Goal: Communication & Community: Participate in discussion

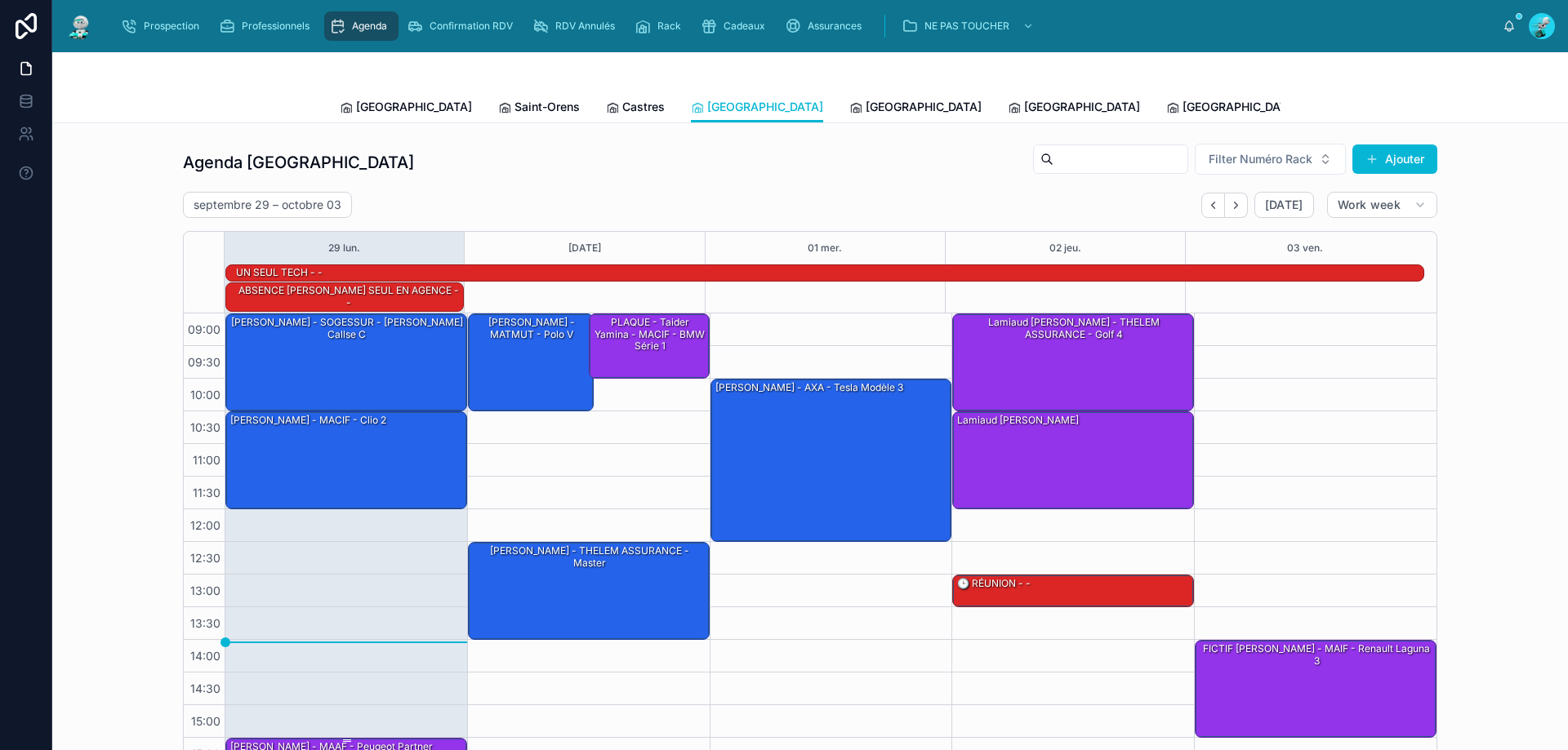
scroll to position [82, 0]
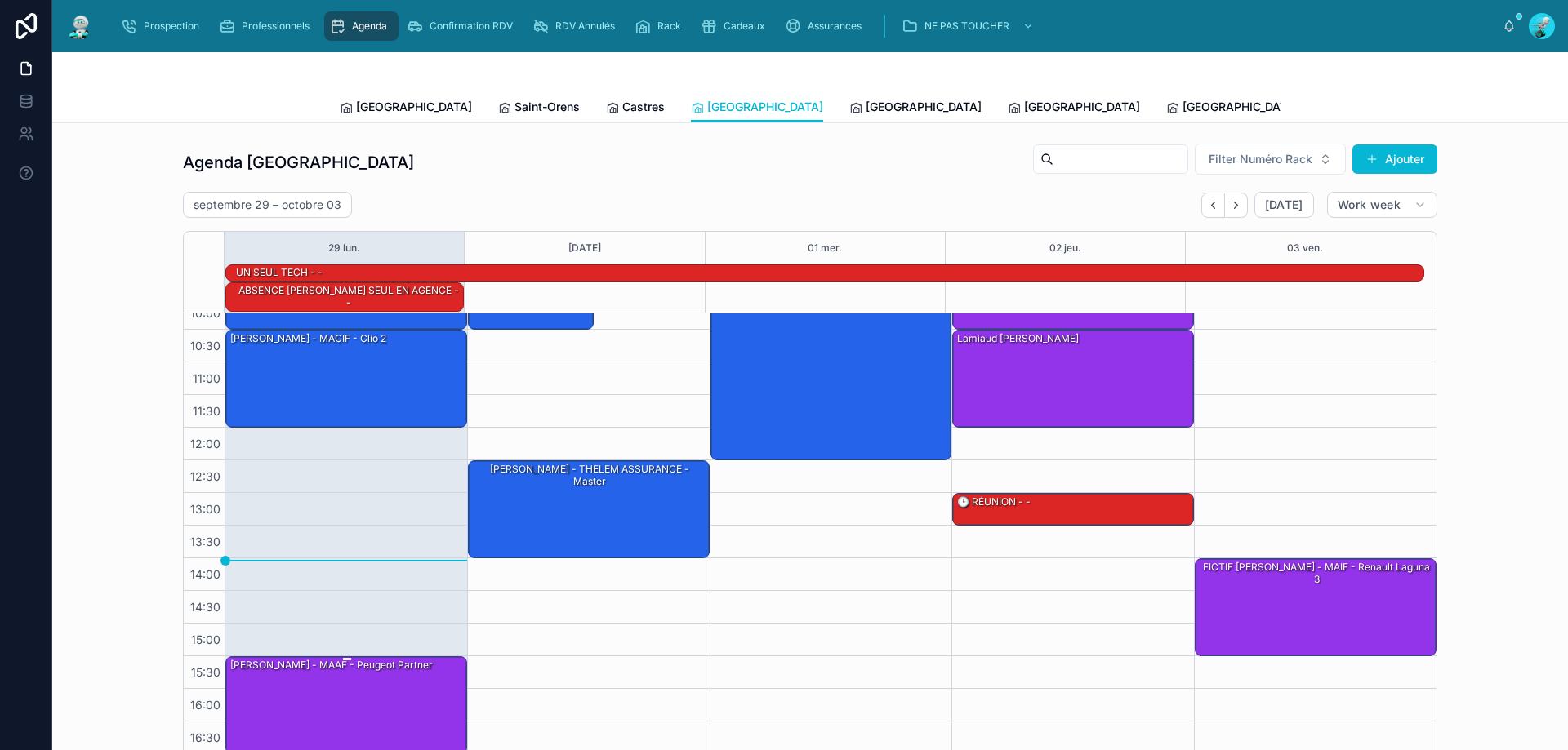
click at [320, 709] on div "Nautré David - MAAF - Peugeot partner" at bounding box center [347, 704] width 237 height 95
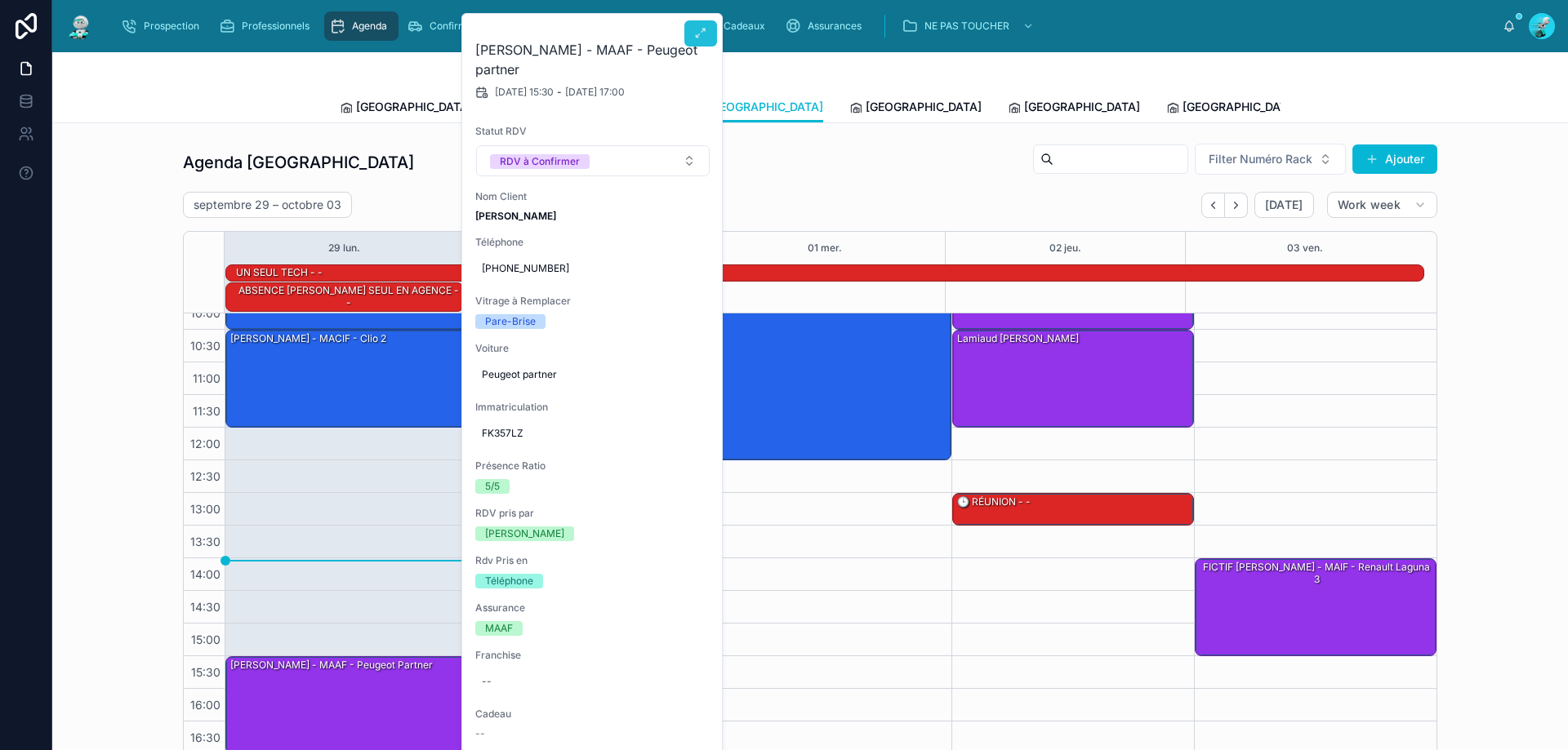
click at [702, 35] on icon at bounding box center [700, 33] width 13 height 13
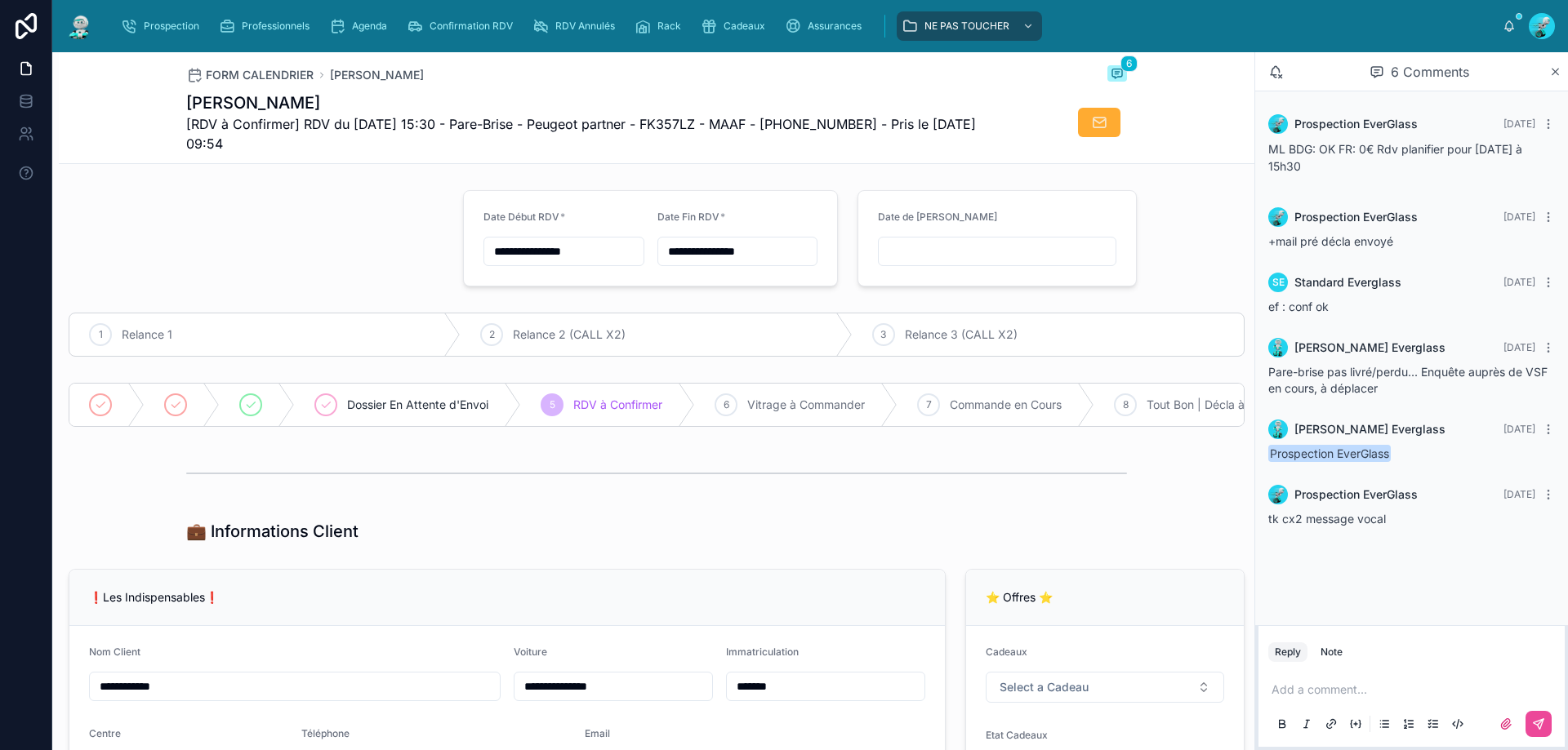
click at [341, 281] on div at bounding box center [256, 238] width 395 height 109
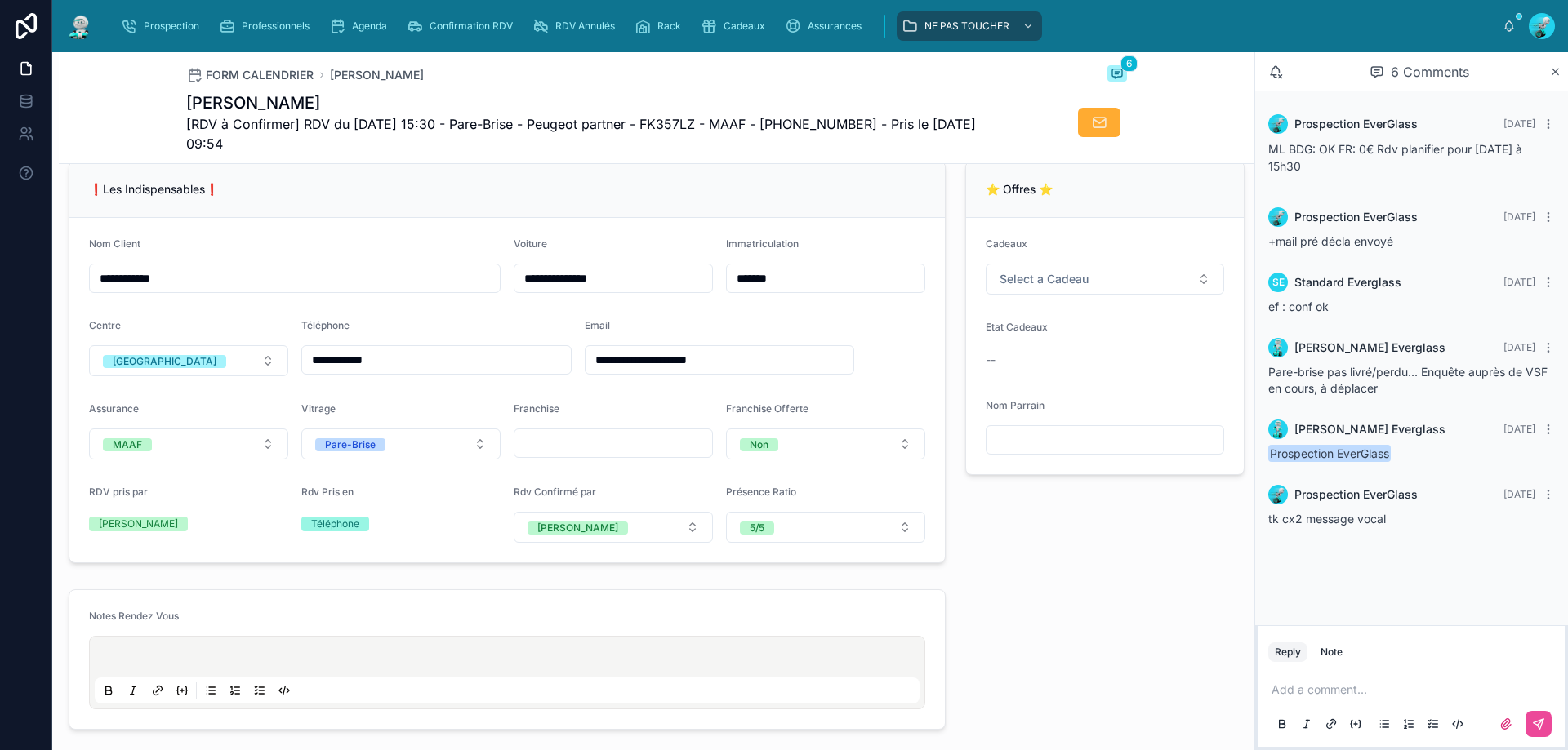
scroll to position [327, 0]
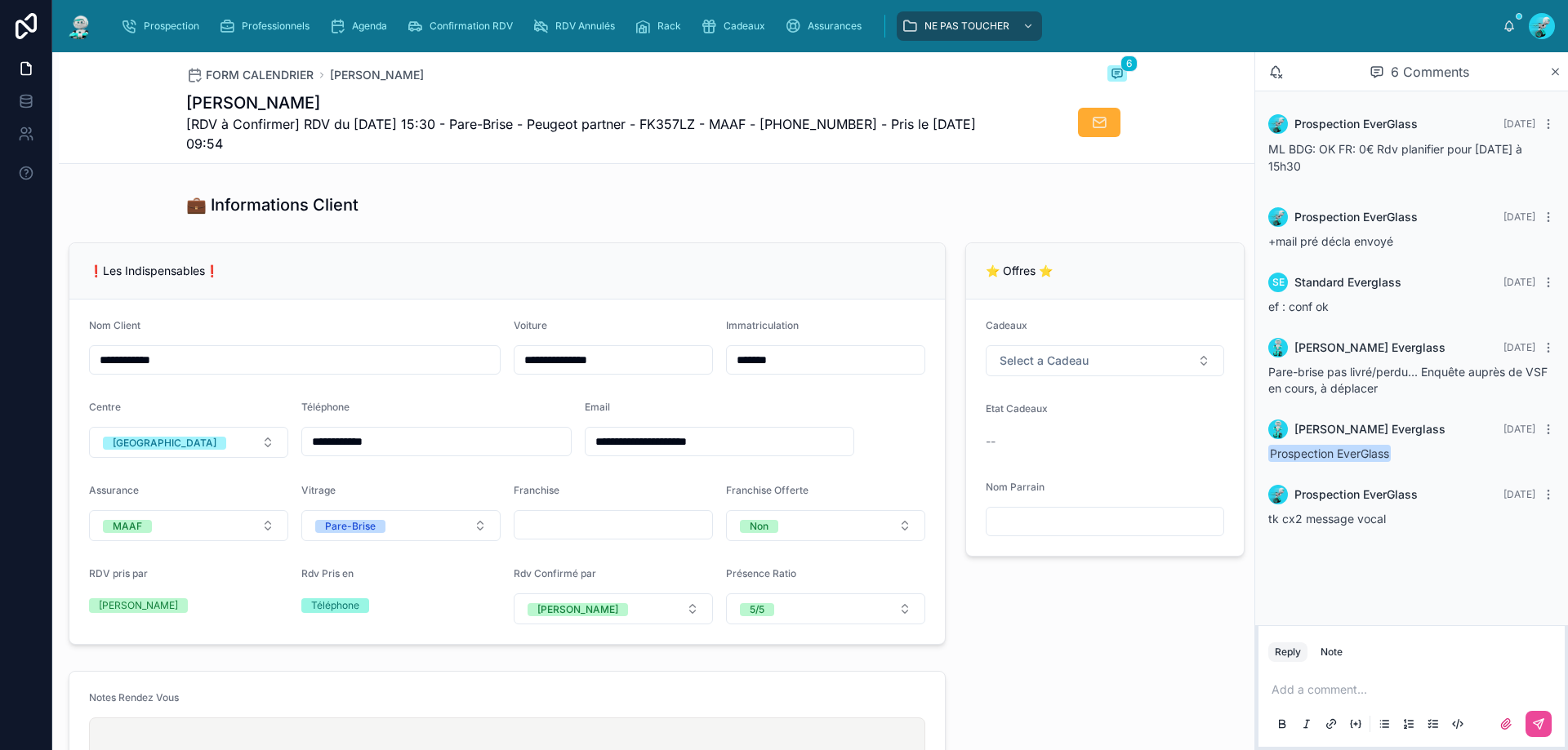
click at [1290, 707] on div "Add a comment..." at bounding box center [1411, 706] width 287 height 68
click at [1288, 693] on p at bounding box center [1414, 689] width 287 height 16
